Goal: Information Seeking & Learning: Learn about a topic

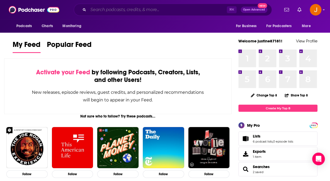
click at [124, 13] on input "Search podcasts, credits, & more..." at bounding box center [157, 10] width 138 height 8
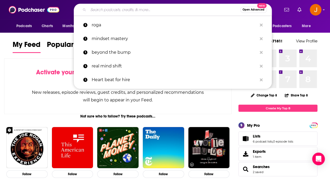
paste input "WENDELL FALL BASEBALL Order photos within 24 hours to avoid a late fee! www.bis…"
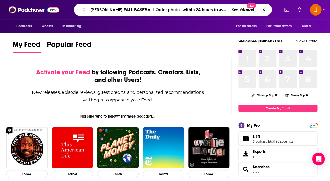
scroll to position [0, 101]
type input "WENDELL FALL BASEBALL Order photos within 24 hours to avoid a late fee! www.bis…"
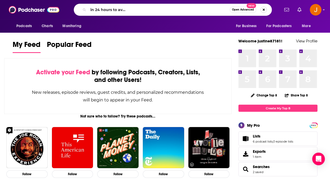
click at [265, 9] on button "Search podcasts, credits, & more..." at bounding box center [263, 10] width 6 height 6
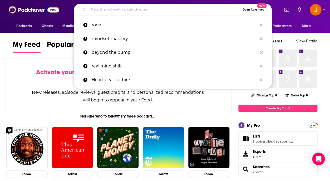
paste input "THE MICHAEL BRIAN SHOW"
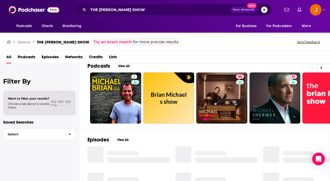
scroll to position [9, 0]
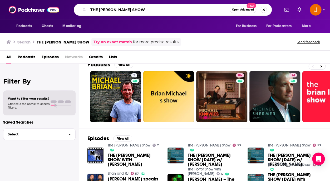
drag, startPoint x: 148, startPoint y: 13, endPoint x: 85, endPoint y: 11, distance: 63.4
click at [88, 11] on input "THE MICHAEL BRIAN SHOW" at bounding box center [158, 10] width 141 height 8
paste input "SPIRITUAL CAPITALIST"
type input "SPIRITUAL CAPITALIST"
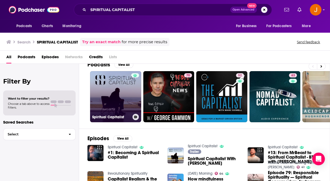
click at [114, 103] on link "Spiritual Capitalist" at bounding box center [115, 96] width 51 height 51
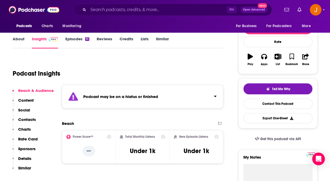
scroll to position [30, 0]
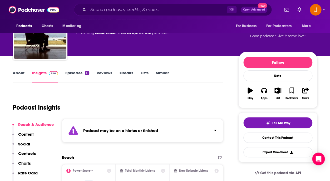
click at [129, 15] on div "⌘ K Open Advanced New" at bounding box center [173, 10] width 198 height 12
click at [125, 11] on input "Search podcasts, credits, & more..." at bounding box center [157, 10] width 138 height 8
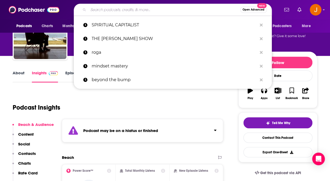
paste input "THE PEGGY SMEDLEY SHOW"
type input "THE PEGGY SMEDLEY SHOW"
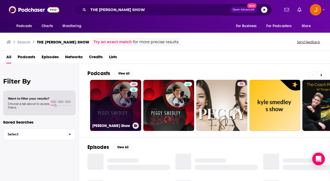
click at [112, 116] on link "44 Peggy Smedley Show" at bounding box center [115, 105] width 51 height 51
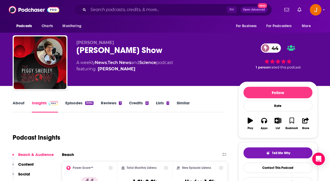
click at [16, 103] on link "About" at bounding box center [19, 106] width 12 height 12
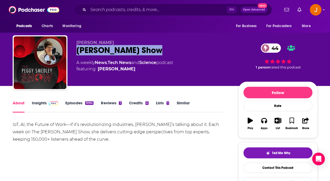
drag, startPoint x: 79, startPoint y: 51, endPoint x: 162, endPoint y: 51, distance: 83.4
click at [162, 51] on div "Peggy Smedley Show 44" at bounding box center [152, 50] width 153 height 10
copy h1 "Peggy Smedley Show"
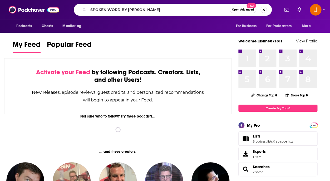
type input "SPOKEN WORD BY [PERSON_NAME]"
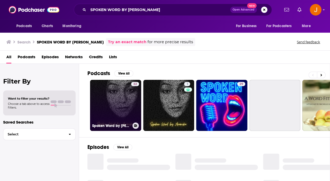
click at [114, 99] on link "32 Spoken Word by Anamika" at bounding box center [115, 105] width 51 height 51
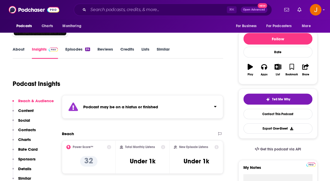
scroll to position [54, 0]
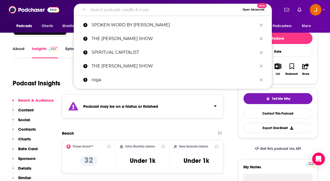
click at [125, 10] on input "Search podcasts, credits, & more..." at bounding box center [164, 10] width 152 height 8
paste input "LIFE WELL LIVED PODCAST"
type input "LIFE WELL LIVED PODCAST"
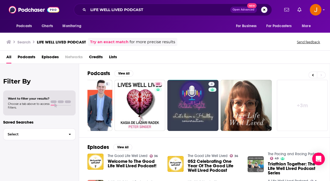
scroll to position [2, 0]
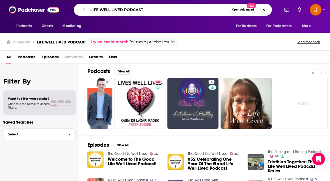
drag, startPoint x: 153, startPoint y: 12, endPoint x: 72, endPoint y: 6, distance: 81.8
click at [88, 6] on input "LIFE WELL LIVED PODCAST" at bounding box center [158, 10] width 141 height 8
paste input "STILL BECOMING"
type input "STILL BECOMING PODCAST"
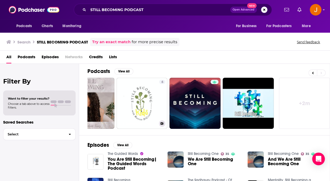
scroll to position [0, 241]
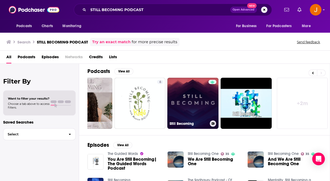
click at [189, 107] on link "Still Becoming" at bounding box center [192, 103] width 51 height 51
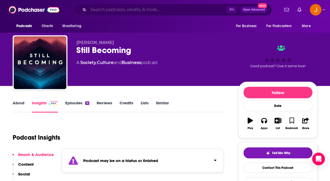
click at [123, 12] on input "Search podcasts, credits, & more..." at bounding box center [157, 10] width 138 height 8
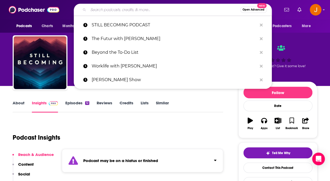
paste input "BUSINESS LEGACY PODCAST"
type input "BUSINESS LEGACY PODCAST"
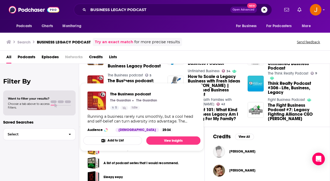
scroll to position [108, 0]
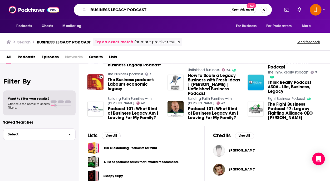
drag, startPoint x: 155, startPoint y: 12, endPoint x: 69, endPoint y: 3, distance: 86.5
click at [88, 6] on input "BUSINESS LEGACY PODCAST" at bounding box center [158, 10] width 141 height 8
paste input "THE ADVISOR WITH STACEY CHILLEMI"
type input "THE ADVISOR WITH STACEY CHILLEMI"
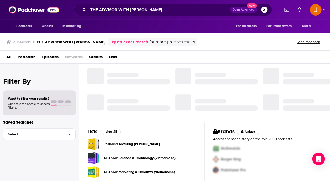
scroll to position [96, 0]
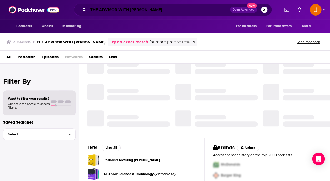
click at [172, 13] on input "THE ADVISOR WITH STACEY CHILLEMI" at bounding box center [159, 10] width 142 height 8
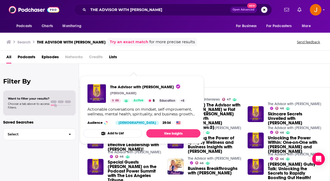
scroll to position [30, 0]
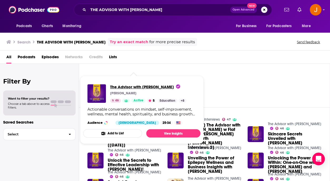
click at [132, 86] on span "The Advisor with Stacey Chillemi" at bounding box center [145, 86] width 70 height 5
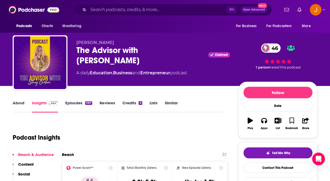
drag, startPoint x: 77, startPoint y: 52, endPoint x: 200, endPoint y: 54, distance: 123.9
click at [200, 54] on div "The Advisor with Stacey Chillemi Claimed 46" at bounding box center [152, 55] width 153 height 21
copy h2 "The Advisor with Stacey Chillemi"
drag, startPoint x: 176, startPoint y: 64, endPoint x: 92, endPoint y: 65, distance: 83.6
click at [92, 70] on div "A daily Education , Business and Entrepreneur podcast" at bounding box center [131, 73] width 110 height 6
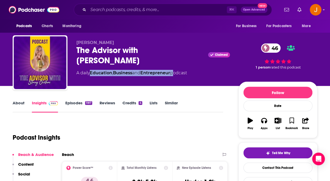
copy div "Education , Business and Entrepreneur"
drag, startPoint x: 117, startPoint y: 44, endPoint x: 72, endPoint y: 44, distance: 45.2
click at [72, 44] on div "Stacey Chillemi The Advisor with Stacey Chillemi Claimed 46 A daily Education ,…" at bounding box center [165, 63] width 304 height 57
copy span "Stacey Chillemi"
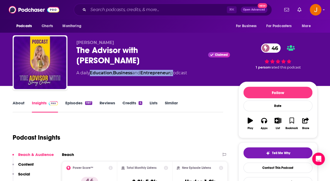
click at [87, 42] on span "Stacey Chillemi" at bounding box center [95, 42] width 38 height 5
drag, startPoint x: 113, startPoint y: 43, endPoint x: 75, endPoint y: 43, distance: 38.7
click at [75, 43] on div "Stacey Chillemi The Advisor with Stacey Chillemi Claimed 46 A daily Education ,…" at bounding box center [165, 63] width 304 height 57
copy span "Stacey Chillemi"
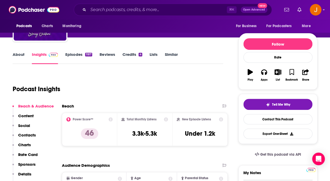
scroll to position [56, 0]
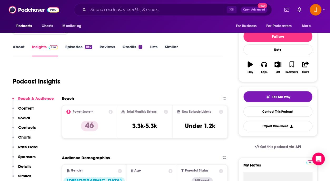
click at [24, 126] on p "Contacts" at bounding box center [27, 127] width 18 height 5
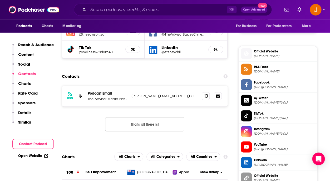
scroll to position [401, 0]
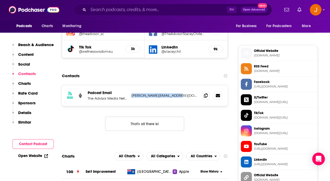
copy p "stacey@staceychillemi.com"
drag, startPoint x: 179, startPoint y: 99, endPoint x: 131, endPoint y: 99, distance: 47.9
click at [131, 98] on p "stacey@staceychillemi.com" at bounding box center [164, 95] width 66 height 4
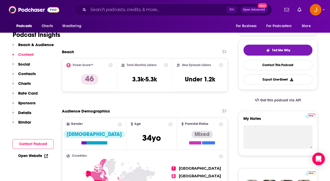
scroll to position [95, 0]
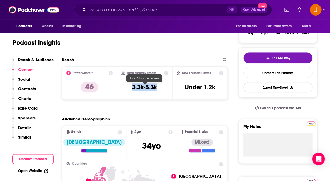
drag, startPoint x: 133, startPoint y: 87, endPoint x: 156, endPoint y: 89, distance: 22.9
click at [156, 89] on h3 "3.3k-5.3k" at bounding box center [144, 87] width 25 height 8
copy h3 "3.3k-5.3k"
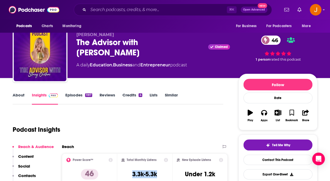
scroll to position [0, 0]
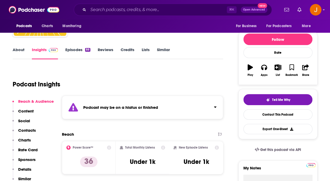
scroll to position [68, 0]
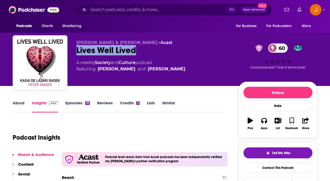
drag, startPoint x: 77, startPoint y: 49, endPoint x: 157, endPoint y: 51, distance: 80.0
click at [157, 51] on div "Lives Well Lived 60" at bounding box center [152, 50] width 153 height 10
click at [18, 104] on link "About" at bounding box center [19, 106] width 12 height 12
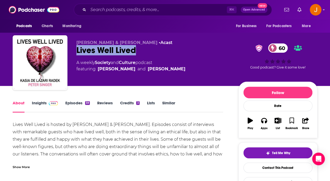
drag, startPoint x: 81, startPoint y: 50, endPoint x: 153, endPoint y: 50, distance: 71.8
click at [153, 50] on div "Lives Well Lived 60" at bounding box center [152, 50] width 153 height 10
copy h1 "Lives Well Lived"
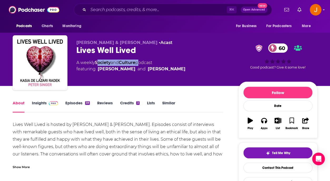
drag, startPoint x: 139, startPoint y: 63, endPoint x: 97, endPoint y: 64, distance: 42.1
click at [97, 64] on div "A weekly Society and Culture podcast featuring Kasia de Lazari-Radek and Peter …" at bounding box center [130, 65] width 109 height 13
drag, startPoint x: 157, startPoint y: 44, endPoint x: 74, endPoint y: 44, distance: 83.1
click at [74, 44] on div "Peter Singer & Kasia de Lazari Radek • Acast Lives Well Lived 60 A weekly Socie…" at bounding box center [165, 63] width 304 height 57
copy span "Peter Singer & Kasia de Lazari Radek"
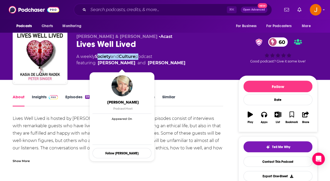
scroll to position [14, 0]
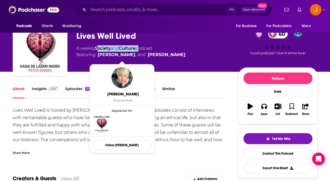
click at [43, 89] on link "Insights" at bounding box center [45, 92] width 26 height 12
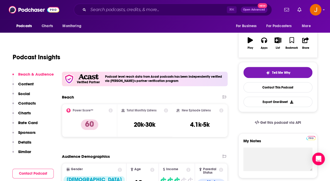
scroll to position [84, 0]
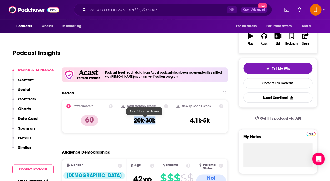
drag, startPoint x: 133, startPoint y: 122, endPoint x: 154, endPoint y: 123, distance: 21.0
click at [154, 123] on div "Total Monthly Listens 20k-30k" at bounding box center [144, 116] width 47 height 24
copy h3 "20k-30k"
click at [29, 99] on p "Contacts" at bounding box center [27, 98] width 18 height 5
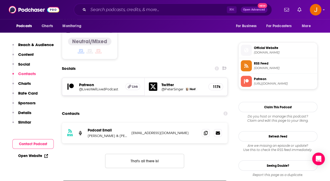
scroll to position [452, 0]
drag, startPoint x: 177, startPoint y: 99, endPoint x: 131, endPoint y: 98, distance: 45.8
click at [131, 130] on p "liveswelllivedpodcast@gmail.com" at bounding box center [164, 132] width 66 height 4
copy p "liveswelllivedpodcast@gmail.com"
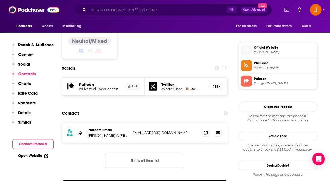
click at [115, 9] on input "Search podcasts, credits, & more..." at bounding box center [157, 10] width 138 height 8
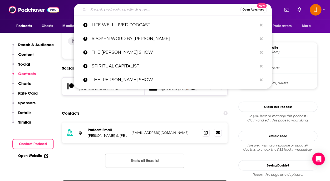
paste input "Peggy Smedley Show"
type input "Peggy Smedley Show"
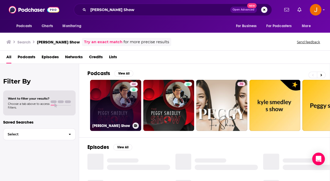
click at [105, 95] on link "44 Peggy Smedley Show" at bounding box center [115, 105] width 51 height 51
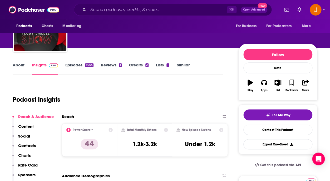
scroll to position [39, 0]
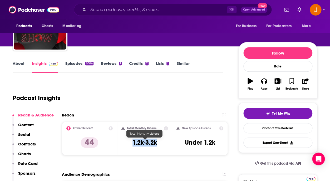
drag, startPoint x: 133, startPoint y: 144, endPoint x: 156, endPoint y: 145, distance: 22.6
click at [156, 145] on h3 "1.2k-3.2k" at bounding box center [144, 142] width 24 height 8
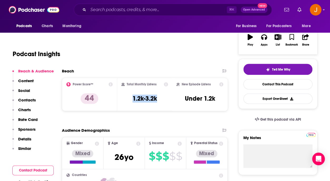
click at [29, 99] on p "Contacts" at bounding box center [27, 99] width 18 height 5
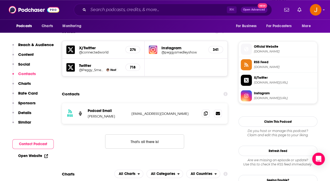
scroll to position [454, 0]
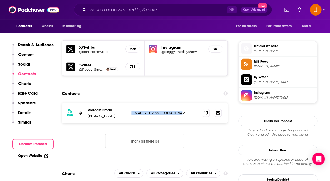
drag, startPoint x: 186, startPoint y: 98, endPoint x: 129, endPoint y: 99, distance: 57.1
click at [131, 111] on p "psmedley@specialtypub.com" at bounding box center [164, 113] width 66 height 4
copy div "psmedley@specialtypub.com"
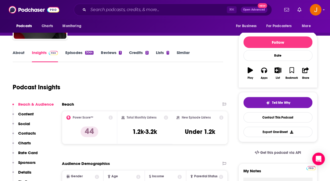
scroll to position [0, 0]
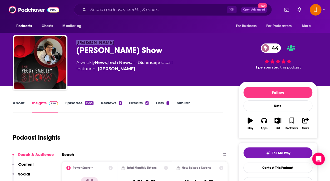
drag, startPoint x: 75, startPoint y: 43, endPoint x: 125, endPoint y: 43, distance: 50.0
click at [125, 43] on div "Peggy Smedley Peggy Smedley Show 44 A weekly News , Tech News and Science podca…" at bounding box center [165, 63] width 304 height 57
copy span "Peggy Smedley"
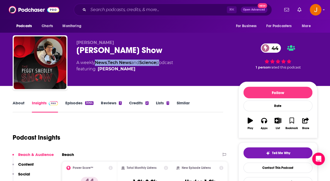
drag, startPoint x: 161, startPoint y: 63, endPoint x: 97, endPoint y: 63, distance: 63.7
click at [97, 63] on div "A weekly News , Tech News and Science podcast featuring Peggy Smedley" at bounding box center [124, 65] width 97 height 13
copy div "News , Tech News and Science"
click at [116, 10] on input "Search podcasts, credits, & more..." at bounding box center [157, 10] width 138 height 8
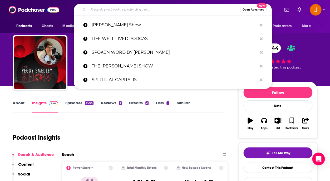
paste input "Worklife with Adam Grant"
type input "Worklife with Adam Grant"
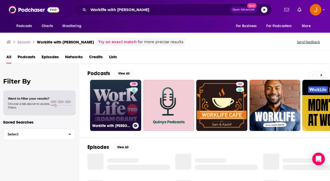
click at [121, 95] on link "79 Worklife with Adam Grant" at bounding box center [115, 105] width 51 height 51
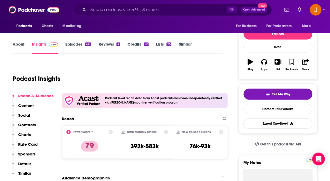
scroll to position [88, 0]
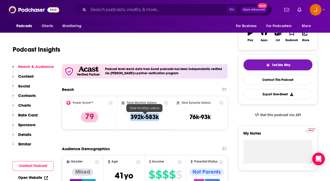
drag, startPoint x: 130, startPoint y: 117, endPoint x: 158, endPoint y: 118, distance: 27.6
click at [158, 118] on div "Total Monthly Listens 392k-583k" at bounding box center [144, 112] width 47 height 24
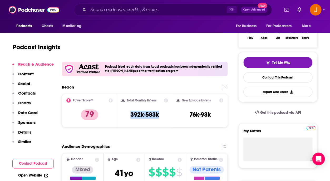
click at [29, 91] on p "Contacts" at bounding box center [27, 92] width 18 height 5
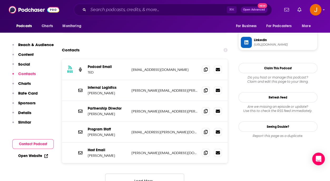
scroll to position [539, 0]
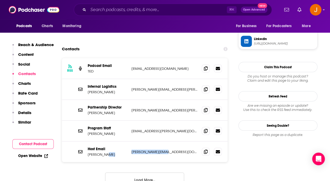
drag, startPoint x: 172, startPoint y: 127, endPoint x: 129, endPoint y: 127, distance: 42.9
click at [131, 149] on p "adam@adamgrant.net" at bounding box center [164, 151] width 66 height 4
copy div "adam@adamgrant.net"
click at [163, 3] on div "Podcasts Charts Monitoring ⌘ K Open Advanced New For Business For Podcasters Mo…" at bounding box center [165, 9] width 330 height 19
click at [158, 11] on input "Search podcasts, credits, & more..." at bounding box center [157, 10] width 138 height 8
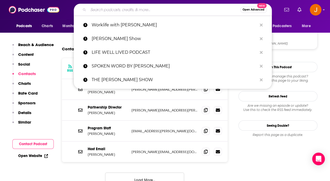
paste input "Beyond the To-Do List"
type input "Beyond the To-Do List"
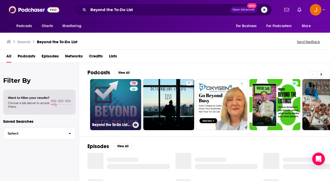
click at [119, 101] on link "70 Beyond the To-Do List - Productivity for Work and Life" at bounding box center [115, 104] width 51 height 51
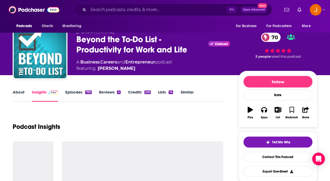
scroll to position [27, 0]
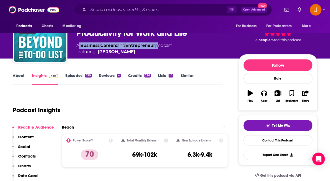
drag, startPoint x: 158, startPoint y: 45, endPoint x: 84, endPoint y: 57, distance: 74.6
click at [80, 45] on div "A Business , Careers and Entrepreneur podcast featuring Erik Fisher" at bounding box center [123, 48] width 95 height 13
copy div "Business , Careers and Entrepreneur"
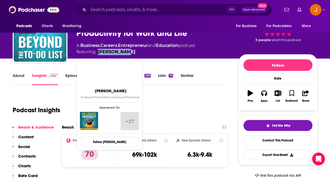
drag, startPoint x: 129, startPoint y: 53, endPoint x: 99, endPoint y: 53, distance: 30.2
click at [99, 53] on span "featuring Erik Fisher" at bounding box center [135, 52] width 119 height 6
copy link "Erik Fisher"
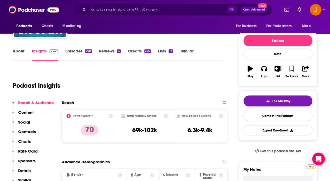
scroll to position [64, 0]
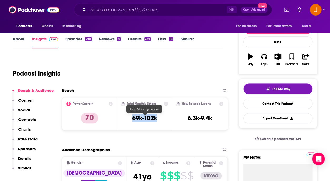
drag, startPoint x: 132, startPoint y: 117, endPoint x: 157, endPoint y: 119, distance: 25.1
click at [157, 119] on div "Total Monthly Listens 69k-102k" at bounding box center [144, 114] width 47 height 24
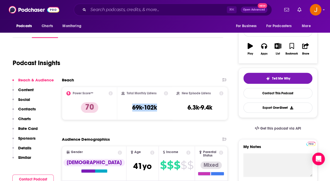
click at [27, 107] on p "Contacts" at bounding box center [27, 108] width 18 height 5
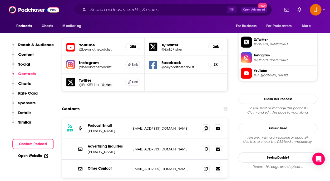
scroll to position [460, 0]
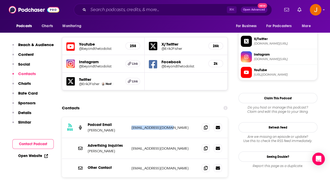
drag, startPoint x: 174, startPoint y: 98, endPoint x: 130, endPoint y: 98, distance: 44.2
click at [131, 125] on p "erikjfisher@gmail.com" at bounding box center [164, 127] width 66 height 4
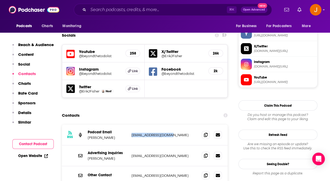
scroll to position [450, 0]
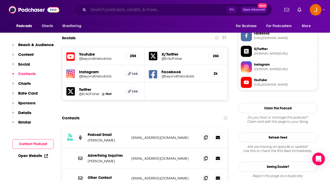
click at [110, 11] on input "Search podcasts, credits, & more..." at bounding box center [157, 10] width 138 height 8
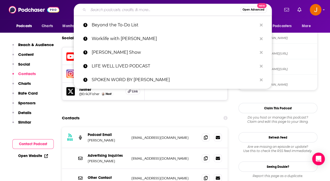
paste input "The Futur with Chris Do"
type input "The Futur with Chris Do"
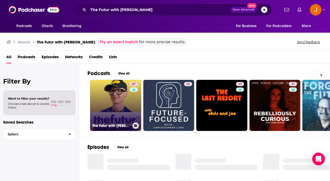
click at [108, 98] on link "67 The Futur with Chris Do" at bounding box center [115, 105] width 51 height 51
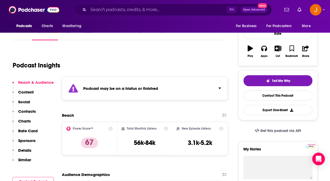
scroll to position [72, 0]
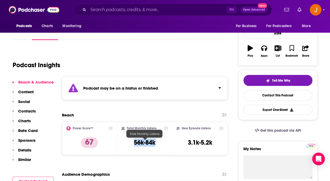
drag, startPoint x: 134, startPoint y: 142, endPoint x: 155, endPoint y: 144, distance: 21.1
click at [155, 144] on h3 "56k-84k" at bounding box center [145, 142] width 22 height 8
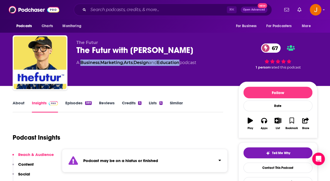
drag, startPoint x: 185, startPoint y: 63, endPoint x: 80, endPoint y: 65, distance: 104.2
click at [80, 65] on div "A Business , Marketing , Arts , Design and Education podcast" at bounding box center [136, 62] width 120 height 6
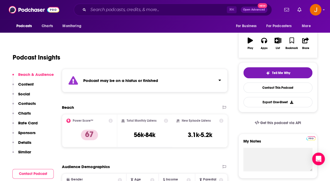
click at [34, 102] on p "Contacts" at bounding box center [27, 103] width 18 height 5
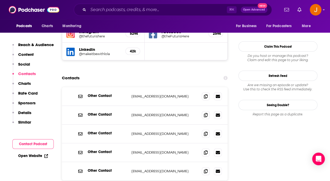
scroll to position [527, 0]
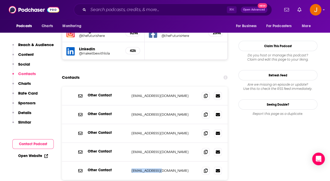
drag, startPoint x: 161, startPoint y: 150, endPoint x: 128, endPoint y: 149, distance: 32.6
click at [131, 168] on p "ben@thefutur.com" at bounding box center [164, 170] width 66 height 4
drag, startPoint x: 165, startPoint y: 130, endPoint x: 132, endPoint y: 130, distance: 33.7
click at [132, 149] on p "hello@thefutur.com" at bounding box center [164, 151] width 66 height 4
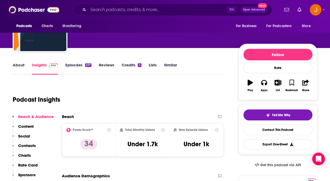
scroll to position [44, 0]
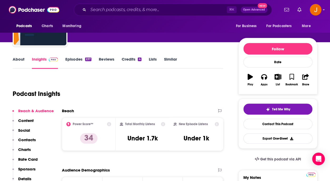
click at [14, 60] on link "About" at bounding box center [19, 63] width 12 height 12
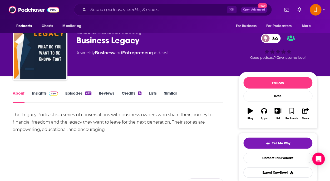
scroll to position [23, 0]
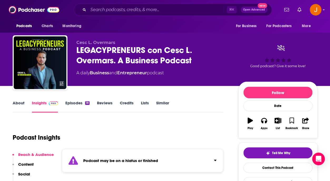
click at [18, 101] on link "About" at bounding box center [19, 106] width 12 height 12
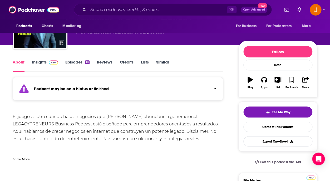
scroll to position [41, 0]
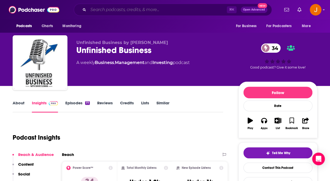
click at [121, 9] on input "Search podcasts, credits, & more..." at bounding box center [157, 10] width 138 height 8
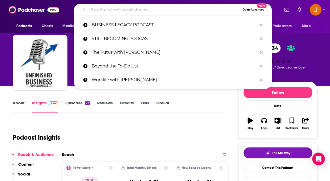
paste input "THE LEAD AT THE TOP OF YOUR GAME PODCAST"
type input "THE LEAD AT THE TOP OF YOUR GAME PODCAST"
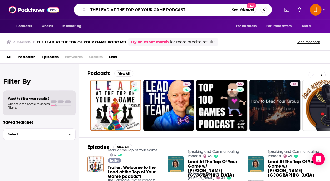
drag, startPoint x: 202, startPoint y: 10, endPoint x: 75, endPoint y: 6, distance: 127.4
click at [88, 6] on input "THE LEAD AT THE TOP OF YOUR GAME PODCAST" at bounding box center [158, 10] width 141 height 8
paste input "SIXTY PLUS UNCENSORED"
type input "SIXTY PLUS UNCENSORED"
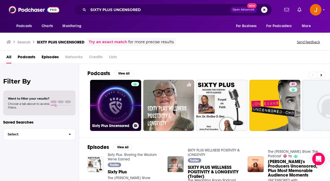
click at [113, 107] on link "Sixty Plus Uncensored" at bounding box center [115, 105] width 51 height 51
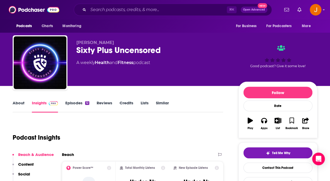
click at [22, 103] on link "About" at bounding box center [19, 106] width 12 height 12
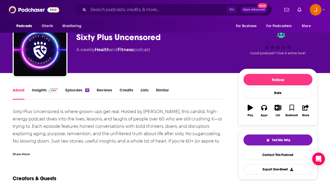
scroll to position [28, 0]
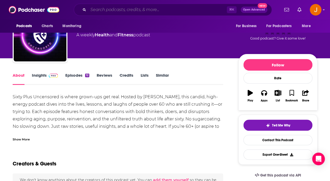
click at [122, 13] on input "Search podcasts, credits, & more..." at bounding box center [157, 10] width 138 height 8
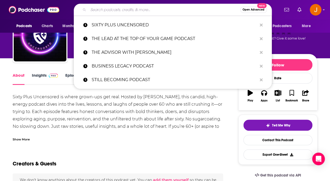
paste input "WORK LIFE (BY ATLASSIAN)"
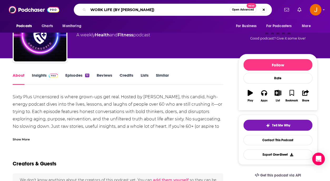
click at [120, 10] on input "WORK LIFE (BY ATLASSIAN)" at bounding box center [158, 10] width 141 height 8
click at [155, 8] on input "WORK LIFE by ATLASSIAN)" at bounding box center [158, 10] width 141 height 8
type input "WORK LIFE by ATLASSIAN"
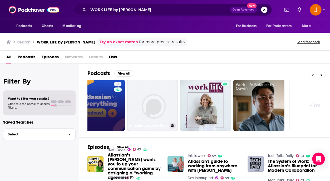
scroll to position [0, 237]
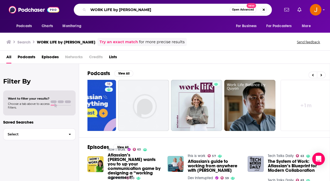
drag, startPoint x: 149, startPoint y: 12, endPoint x: 65, endPoint y: 11, distance: 83.4
click at [88, 11] on input "WORK LIFE by ATLASSIAN" at bounding box center [158, 10] width 141 height 8
paste input "BUSINESS TALKS WEEKLY"
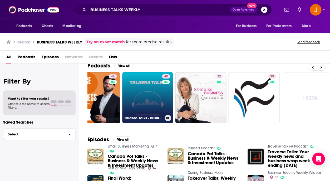
scroll to position [0, 241]
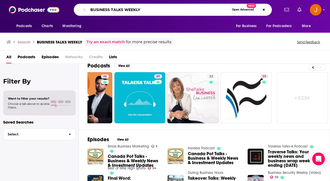
drag, startPoint x: 155, startPoint y: 9, endPoint x: 65, endPoint y: 14, distance: 90.1
click at [88, 14] on input "BUSINESS TALKS WEEKLY" at bounding box center [158, 10] width 141 height 8
paste input "STILL BECOMING PODCAST"
drag, startPoint x: 206, startPoint y: 11, endPoint x: 52, endPoint y: 5, distance: 154.3
click at [88, 6] on input "BUSINESS TALKS WEEKLYSTILL BECOMING PODCAST" at bounding box center [158, 10] width 141 height 8
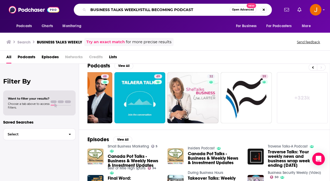
paste input "Search podcasts, credits, & more..."
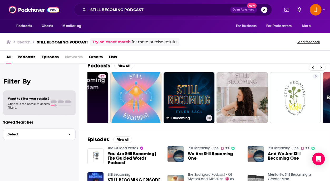
scroll to position [0, 88]
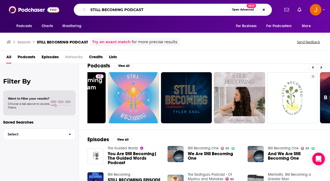
drag, startPoint x: 155, startPoint y: 12, endPoint x: 62, endPoint y: 8, distance: 93.2
click at [88, 8] on input "STILL BECOMING PODCAST" at bounding box center [158, 10] width 141 height 8
paste input "LIFE WELL LIVED"
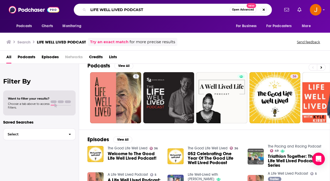
drag, startPoint x: 156, startPoint y: 8, endPoint x: 75, endPoint y: 4, distance: 80.6
click at [88, 6] on input "LIFE WELL LIVED PODCAST" at bounding box center [158, 10] width 141 height 8
paste input "MISSION-DRIVEN FOUNDERS"
type input "MISSION-DRIVEN FOUNDERS PODCAST"
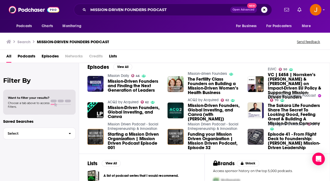
scroll to position [82, 0]
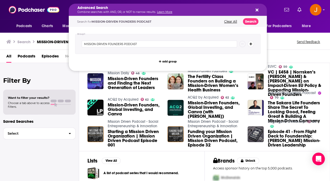
drag, startPoint x: 174, startPoint y: 11, endPoint x: 59, endPoint y: 8, distance: 115.2
click at [58, 74] on div "Filter By Want to filter your results? Choose a tab above to access filters. Sa…" at bounding box center [39, 153] width 79 height 181
drag, startPoint x: 171, startPoint y: 13, endPoint x: 70, endPoint y: 7, distance: 100.9
click at [60, 15] on div "Podcasts Charts Monitoring Advanced Search Combine searches with AND, OR, or NO…" at bounding box center [165, 9] width 330 height 19
drag, startPoint x: 171, startPoint y: 12, endPoint x: 73, endPoint y: 12, distance: 97.9
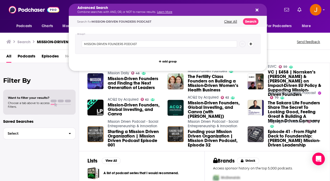
click at [256, 9] on icon "Search podcasts, credits, & more..." at bounding box center [256, 10] width 3 height 3
drag, startPoint x: 173, startPoint y: 11, endPoint x: 103, endPoint y: 11, distance: 69.4
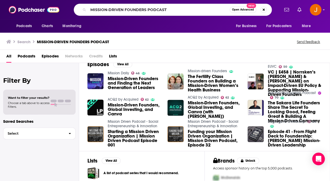
click at [47, 90] on div "Want to filter your results? Choose a tab above to access filters." at bounding box center [39, 101] width 72 height 25
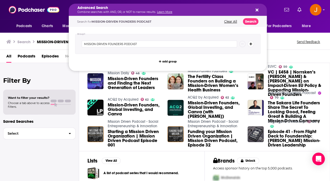
drag, startPoint x: 90, startPoint y: 10, endPoint x: 190, endPoint y: 11, distance: 100.8
click at [271, 12] on div "Advanced Search Combine searches with AND, OR, or NOT to narrow results. Learn …" at bounding box center [172, 10] width 213 height 12
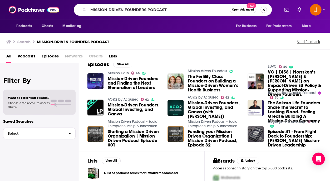
click at [263, 10] on button "Search podcasts, credits, & more..." at bounding box center [263, 10] width 6 height 6
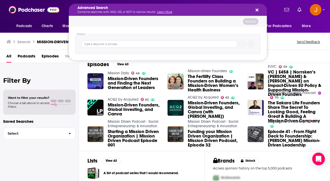
click at [257, 8] on icon "Search podcasts, credits, & more..." at bounding box center [256, 10] width 3 height 4
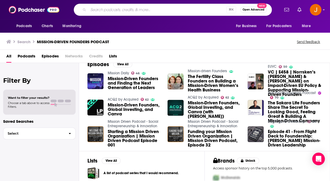
click at [214, 12] on input "Search podcasts, credits, & more..." at bounding box center [157, 10] width 138 height 8
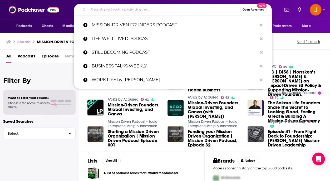
paste input ""REALITY LIFE WITH KATE CASEY PODCAST ""
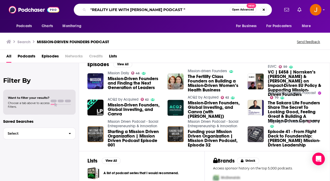
type input ""REALITY LIFE WITH KATE CASEY PODCAST ""
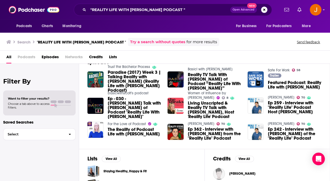
scroll to position [11, 0]
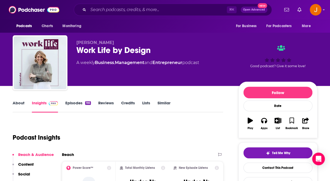
click at [76, 105] on link "Episodes 166" at bounding box center [78, 106] width 26 height 12
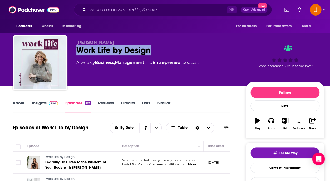
drag, startPoint x: 159, startPoint y: 52, endPoint x: 78, endPoint y: 54, distance: 80.8
click at [77, 53] on div "Work Life by Design" at bounding box center [156, 50] width 160 height 10
copy h2 "Work Life by Design"
drag, startPoint x: 121, startPoint y: 43, endPoint x: 76, endPoint y: 44, distance: 44.7
click at [76, 44] on div "Melissa Marsden Work Life by Design A weekly Business , Management and Entrepre…" at bounding box center [168, 63] width 311 height 57
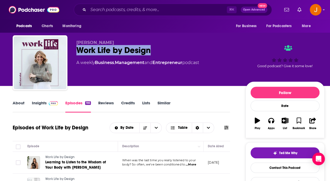
copy span "Melissa Marsden"
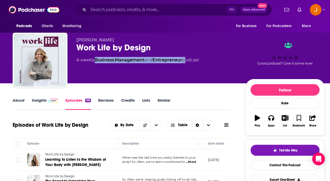
drag, startPoint x: 186, startPoint y: 61, endPoint x: 97, endPoint y: 61, distance: 90.0
click at [97, 61] on div "A weekly Business , Management and Entrepreneur podcast" at bounding box center [137, 60] width 123 height 6
copy div "Business , Management and Entrepreneur"
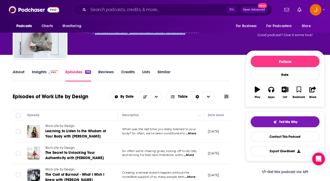
click at [38, 71] on link "Insights" at bounding box center [45, 75] width 26 height 12
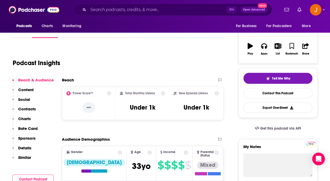
scroll to position [81, 0]
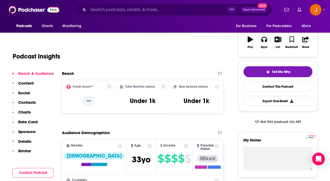
click at [31, 103] on p "Contacts" at bounding box center [27, 102] width 18 height 5
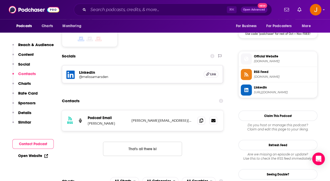
scroll to position [444, 0]
drag, startPoint x: 188, startPoint y: 98, endPoint x: 132, endPoint y: 99, distance: 55.8
click at [132, 118] on p "melissa@melissamarsden.com.au" at bounding box center [162, 120] width 62 height 4
copy p "melissa@melissamarsden.com.au"
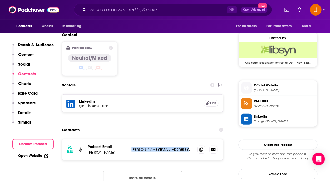
scroll to position [405, 0]
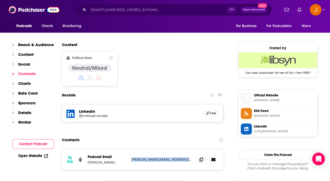
click at [72, 109] on icon at bounding box center [70, 113] width 8 height 8
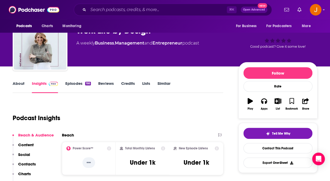
scroll to position [0, 0]
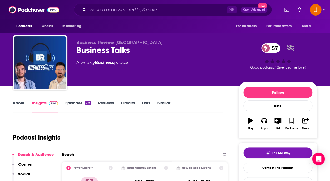
click at [73, 105] on link "Episodes 216" at bounding box center [78, 106] width 26 height 12
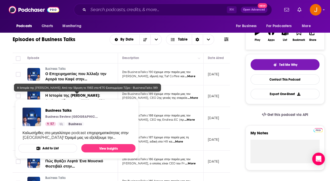
scroll to position [89, 0]
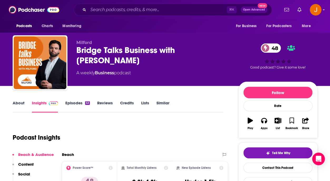
click at [73, 103] on link "Episodes 53" at bounding box center [77, 106] width 24 height 12
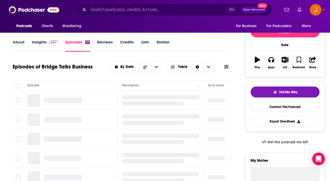
scroll to position [65, 0]
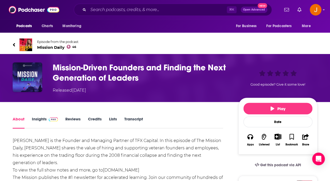
scroll to position [4, 0]
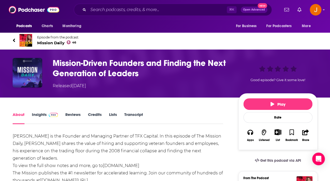
click at [49, 44] on span "Mission Daily 46" at bounding box center [57, 42] width 41 height 5
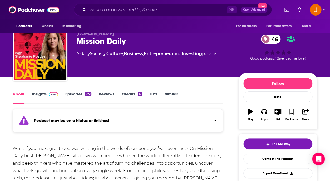
scroll to position [2, 0]
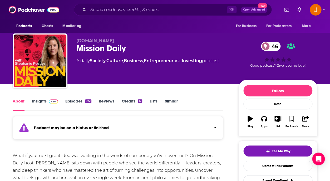
click at [41, 101] on link "Insights" at bounding box center [45, 104] width 26 height 12
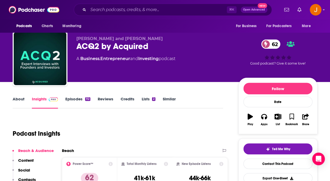
scroll to position [2, 0]
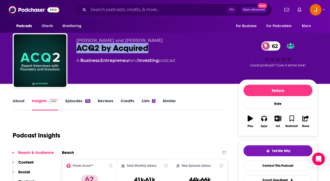
drag, startPoint x: 78, startPoint y: 47, endPoint x: 163, endPoint y: 49, distance: 84.7
click at [163, 49] on div "ACQ2 by Acquired 62" at bounding box center [152, 48] width 153 height 10
copy h2 "ACQ2 by Acquired"
click at [92, 62] on link "Business" at bounding box center [89, 60] width 19 height 5
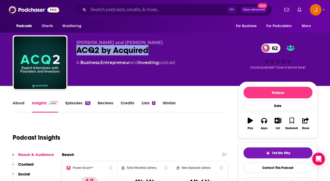
drag, startPoint x: 145, startPoint y: 51, endPoint x: 149, endPoint y: 51, distance: 3.7
click at [149, 51] on div "[PERSON_NAME] and [PERSON_NAME] ACQ2 by Acquired 62 A Business , Entrepreneur a…" at bounding box center [165, 63] width 304 height 57
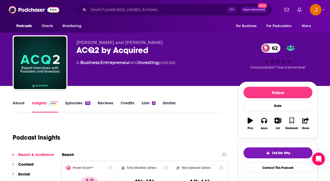
click at [160, 48] on div "ACQ2 by Acquired 62" at bounding box center [152, 50] width 153 height 10
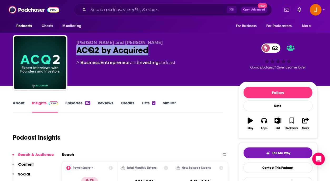
drag, startPoint x: 153, startPoint y: 53, endPoint x: 78, endPoint y: 52, distance: 75.2
click at [78, 52] on div "ACQ2 by Acquired 62" at bounding box center [152, 50] width 153 height 10
copy h2 "ACQ2 by Acquired"
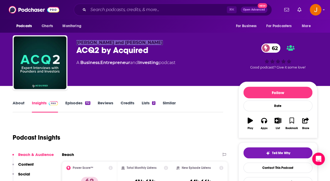
drag, startPoint x: 76, startPoint y: 43, endPoint x: 152, endPoint y: 42, distance: 75.8
click at [152, 42] on p "[PERSON_NAME] and [PERSON_NAME]" at bounding box center [152, 42] width 153 height 5
copy span "[PERSON_NAME] and [PERSON_NAME]"
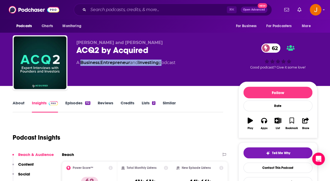
drag, startPoint x: 163, startPoint y: 64, endPoint x: 82, endPoint y: 65, distance: 81.0
click at [82, 65] on div "A Business , Entrepreneur and Investing podcast" at bounding box center [125, 62] width 99 height 6
copy div "Business , Entrepreneur and Investing"
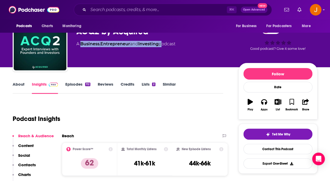
scroll to position [51, 0]
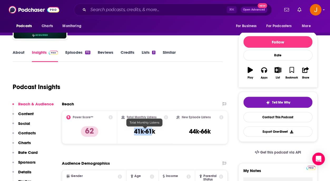
drag, startPoint x: 134, startPoint y: 134, endPoint x: 154, endPoint y: 132, distance: 19.8
click at [154, 132] on h3 "41k-61k" at bounding box center [144, 131] width 21 height 8
drag, startPoint x: 155, startPoint y: 133, endPoint x: 135, endPoint y: 132, distance: 20.5
click at [135, 132] on h3 "41k-61k" at bounding box center [144, 131] width 21 height 8
copy h3 "41k-61k"
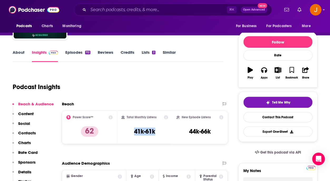
click at [30, 133] on p "Contacts" at bounding box center [27, 132] width 18 height 5
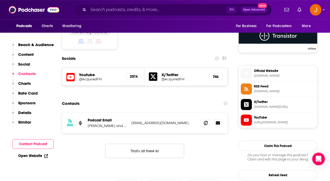
scroll to position [429, 0]
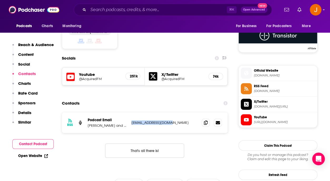
drag, startPoint x: 174, startPoint y: 99, endPoint x: 132, endPoint y: 98, distance: 41.6
click at [132, 120] on p "acquiredfm@gmail.com" at bounding box center [164, 122] width 66 height 4
copy p "acquiredfm@gmail.com"
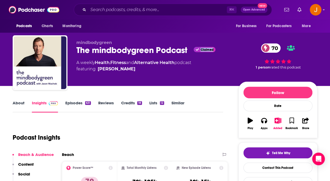
drag, startPoint x: 76, startPoint y: 49, endPoint x: 196, endPoint y: 54, distance: 119.8
click at [196, 54] on div "mindbodygreen The mindbodygreen Podcast Claimed 70 A weekly Health , Fitness an…" at bounding box center [165, 63] width 304 height 57
copy span "Claimed"
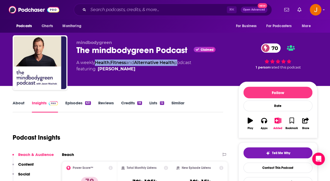
drag, startPoint x: 179, startPoint y: 64, endPoint x: 97, endPoint y: 64, distance: 82.6
click at [97, 64] on div "A weekly Health , Fitness and Alternative Health podcast featuring Jason Wachob" at bounding box center [133, 65] width 115 height 13
copy div "Health , Fitness and Alternative Health"
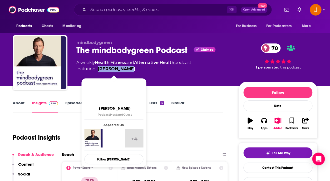
drag, startPoint x: 136, startPoint y: 71, endPoint x: 97, endPoint y: 72, distance: 38.7
click at [97, 72] on span "featuring Jason Wachob" at bounding box center [133, 69] width 115 height 6
copy link "Jason Wachob"
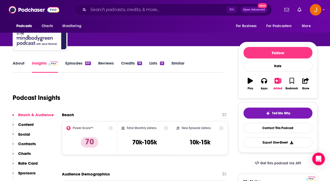
scroll to position [44, 0]
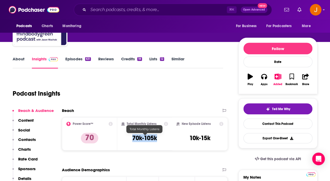
drag, startPoint x: 132, startPoint y: 137, endPoint x: 157, endPoint y: 138, distance: 24.5
click at [157, 138] on div "Total Monthly Listens 70k-105k" at bounding box center [144, 134] width 47 height 24
click at [33, 140] on p "Contacts" at bounding box center [27, 139] width 18 height 5
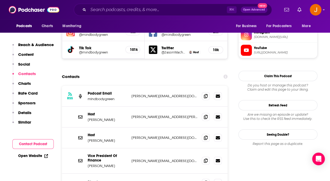
scroll to position [506, 0]
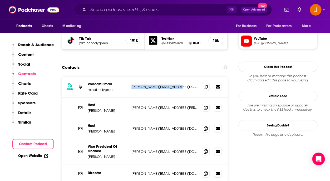
drag, startPoint x: 190, startPoint y: 67, endPoint x: 130, endPoint y: 65, distance: 60.0
click at [130, 77] on div "RSS Podcast Email mindbodygreen andreas@mindbodygreen.com andreas@mindbodygreen…" at bounding box center [144, 87] width 165 height 21
copy p "andreas@mindbodygreen.com"
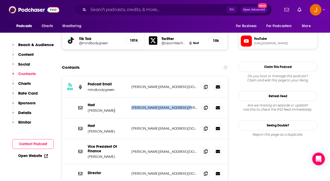
drag, startPoint x: 198, startPoint y: 84, endPoint x: 129, endPoint y: 86, distance: 68.4
click at [131, 105] on p "jason.wachob@mindbodygreen.com" at bounding box center [164, 107] width 66 height 4
copy div "jason.wachob@mindbodygreen.com"
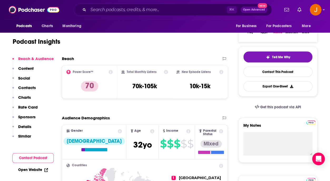
scroll to position [0, 0]
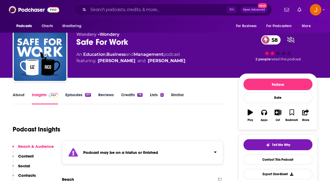
scroll to position [4, 0]
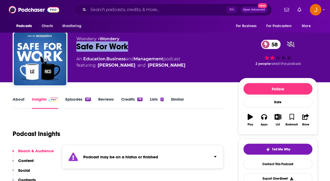
drag, startPoint x: 132, startPoint y: 47, endPoint x: 77, endPoint y: 47, distance: 55.8
click at [77, 47] on div "Safe For Work 58" at bounding box center [152, 46] width 153 height 10
click at [71, 99] on link "Episodes 197" at bounding box center [78, 103] width 26 height 12
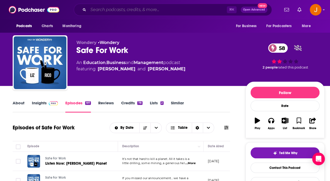
click at [120, 10] on input "Search podcasts, credits, & more..." at bounding box center [157, 10] width 138 height 8
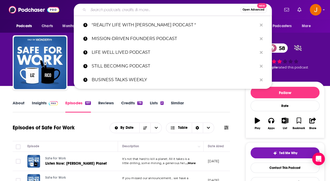
paste input "TRANSFORMING LIVES PANEL PODCAST"
type input "TRANSFORMING LIVES PANEL PODCAST"
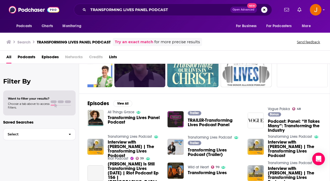
scroll to position [64, 0]
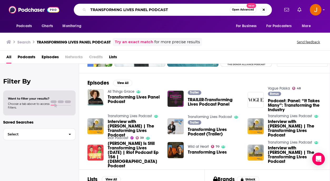
drag, startPoint x: 176, startPoint y: 12, endPoint x: 37, endPoint y: 18, distance: 139.1
click at [88, 14] on input "TRANSFORMING LIVES PANEL PODCAST" at bounding box center [158, 10] width 141 height 8
paste input "Secondhand Therapy"
drag, startPoint x: 204, startPoint y: 11, endPoint x: 56, endPoint y: 6, distance: 147.6
click at [88, 7] on input "TRANSFORMING LIVES PANEL PODCAST" at bounding box center [158, 10] width 141 height 8
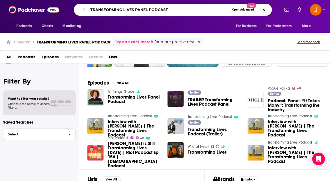
paste input "Secondhand Therapy"
type input "Secondhand Therapy"
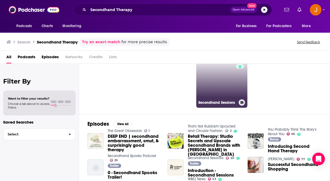
scroll to position [23, 0]
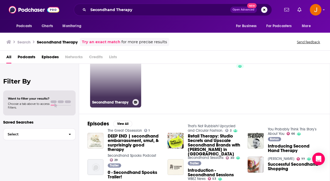
click at [110, 87] on link "59 Secondhand Therapy" at bounding box center [115, 81] width 51 height 51
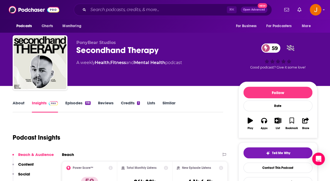
click at [72, 103] on link "Episodes 118" at bounding box center [77, 106] width 25 height 12
